Goal: Task Accomplishment & Management: Complete application form

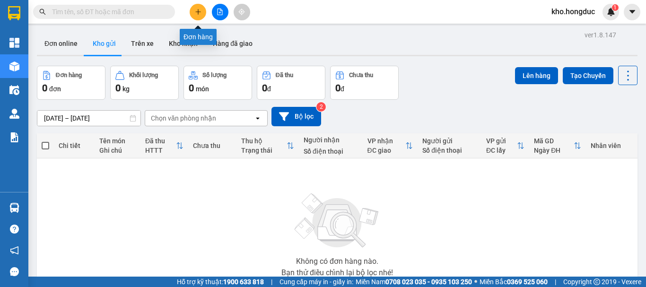
click at [199, 13] on icon "plus" at bounding box center [198, 12] width 7 height 7
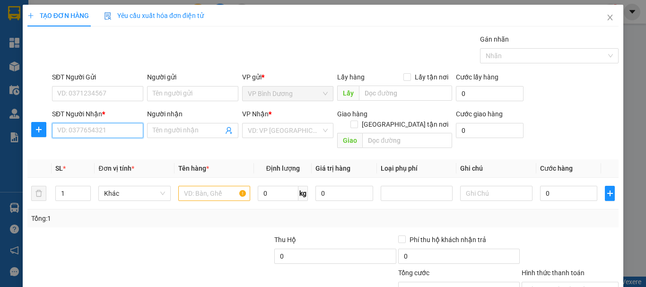
click at [81, 133] on input "SĐT Người Nhận *" at bounding box center [97, 130] width 91 height 15
type input "0941276879"
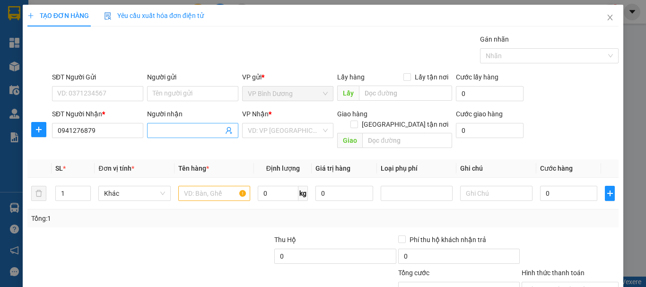
click at [190, 132] on input "Người nhận" at bounding box center [188, 130] width 71 height 10
type input "n"
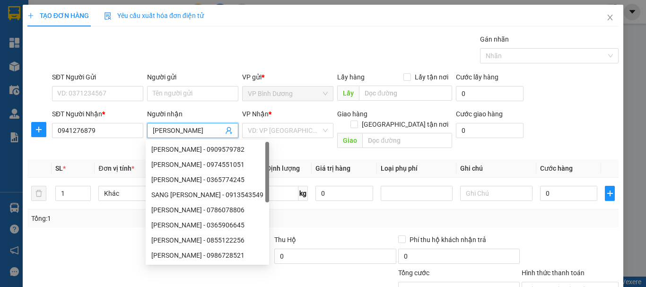
scroll to position [0, 1]
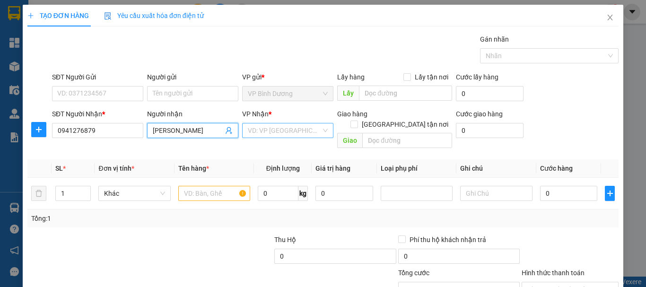
type input "[PERSON_NAME]"
click at [294, 132] on input "search" at bounding box center [284, 131] width 73 height 14
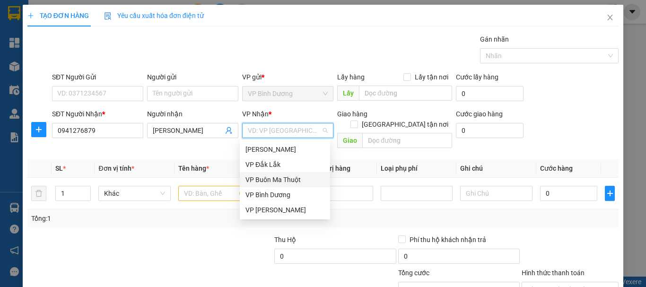
drag, startPoint x: 288, startPoint y: 179, endPoint x: 369, endPoint y: 148, distance: 86.6
click at [288, 178] on div "VP Buôn Ma Thuột" at bounding box center [285, 180] width 79 height 10
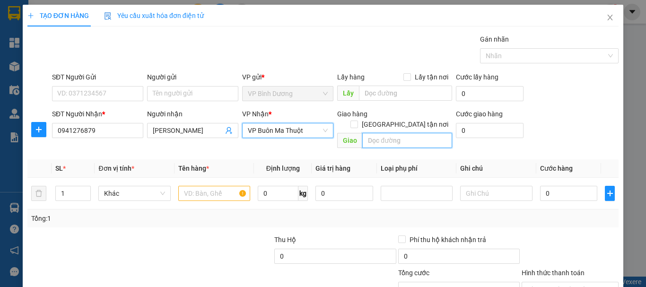
click at [391, 133] on input "text" at bounding box center [408, 140] width 90 height 15
type input "HUB BMT"
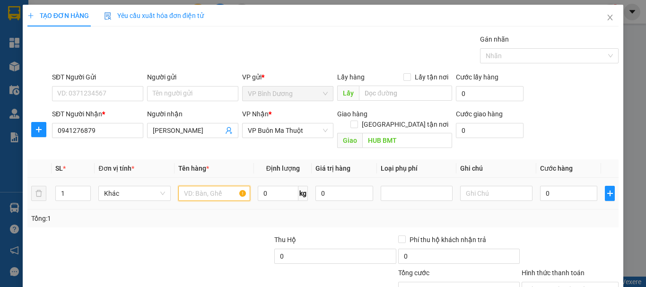
click at [198, 186] on input "text" at bounding box center [214, 193] width 72 height 15
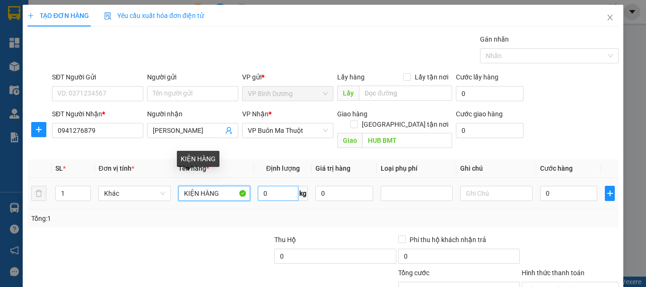
type input "KIỆN HÀNG"
click at [284, 186] on input "0" at bounding box center [278, 193] width 41 height 15
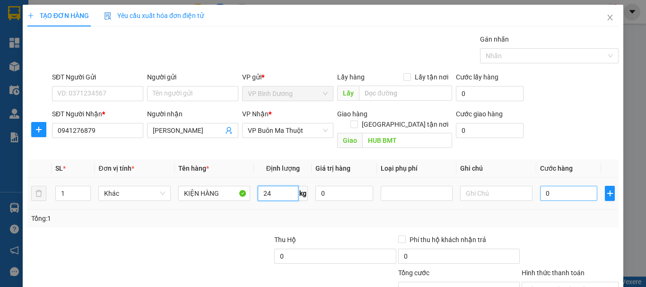
type input "24"
click at [546, 186] on input "0" at bounding box center [569, 193] width 58 height 15
type input "5"
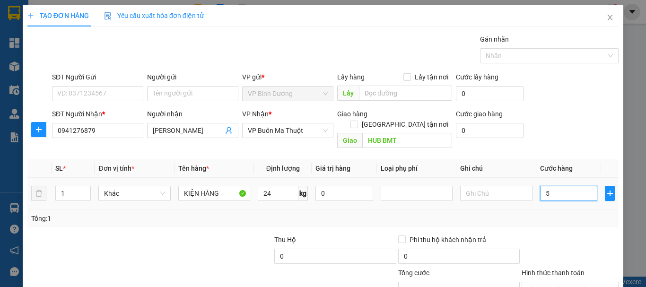
type input "50"
type input "500"
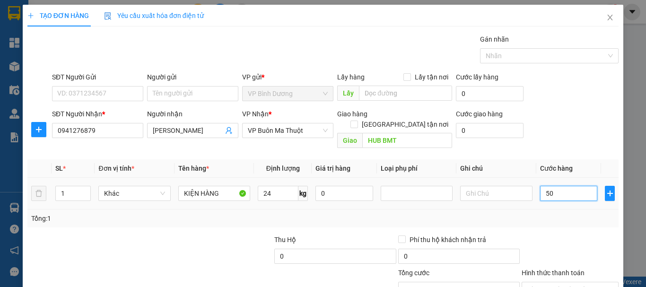
type input "500"
type input "5.000"
type input "50.000"
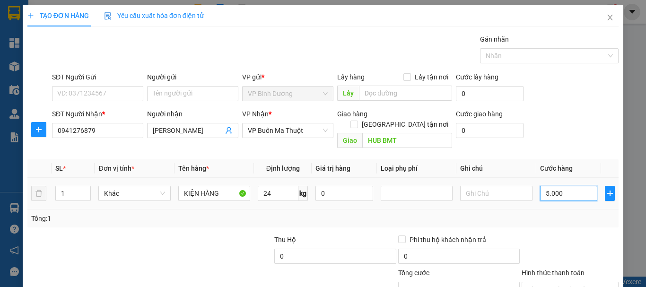
type input "50.000"
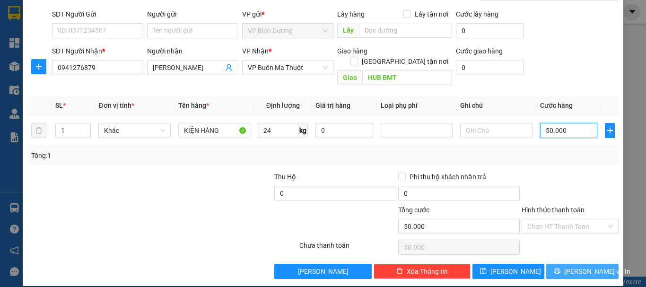
type input "50.000"
click at [587, 266] on button "[PERSON_NAME] và In" at bounding box center [583, 271] width 72 height 15
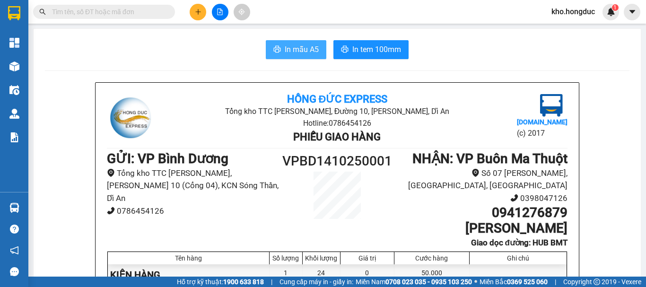
drag, startPoint x: 283, startPoint y: 34, endPoint x: 282, endPoint y: 51, distance: 17.1
click at [285, 52] on span "In mẫu A5" at bounding box center [302, 50] width 34 height 12
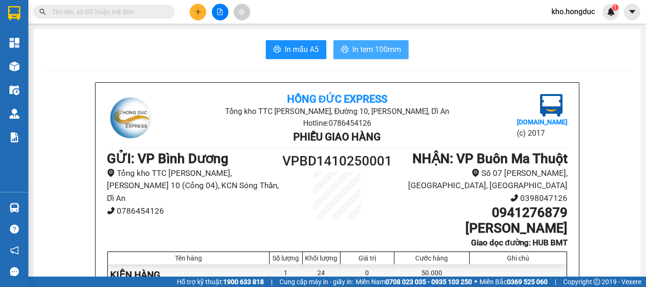
click at [365, 43] on button "In tem 100mm" at bounding box center [371, 49] width 75 height 19
click at [361, 55] on span "In tem 100mm" at bounding box center [377, 50] width 49 height 12
click at [353, 55] on span "In tem 100mm" at bounding box center [377, 50] width 49 height 12
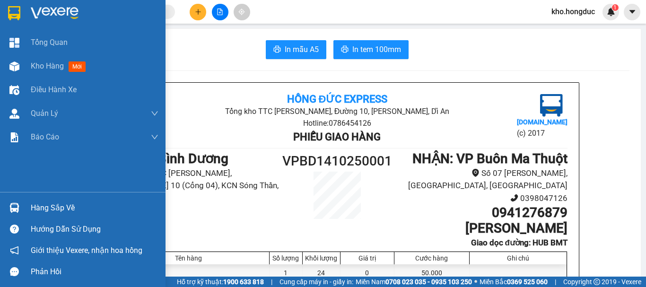
drag, startPoint x: 18, startPoint y: 67, endPoint x: 123, endPoint y: 195, distance: 166.5
click at [18, 67] on img at bounding box center [14, 67] width 10 height 10
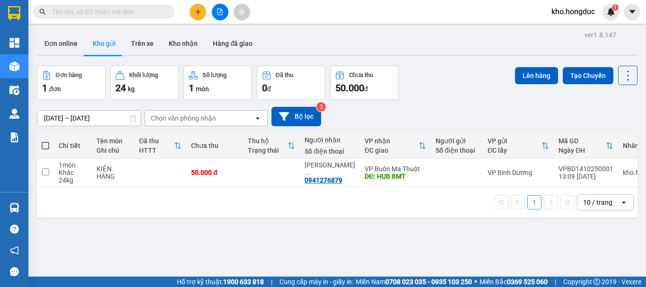
drag, startPoint x: 290, startPoint y: 233, endPoint x: 456, endPoint y: 88, distance: 220.4
click at [291, 233] on div "ver 1.8.147 Đơn online Kho gửi Trên xe Kho nhận Hàng đã giao Đơn hàng 1 đơn Khố…" at bounding box center [337, 171] width 609 height 287
